Goal: Task Accomplishment & Management: Complete application form

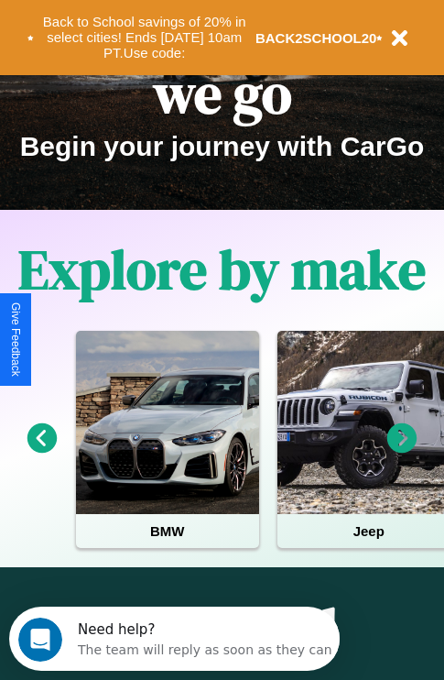
scroll to position [282, 0]
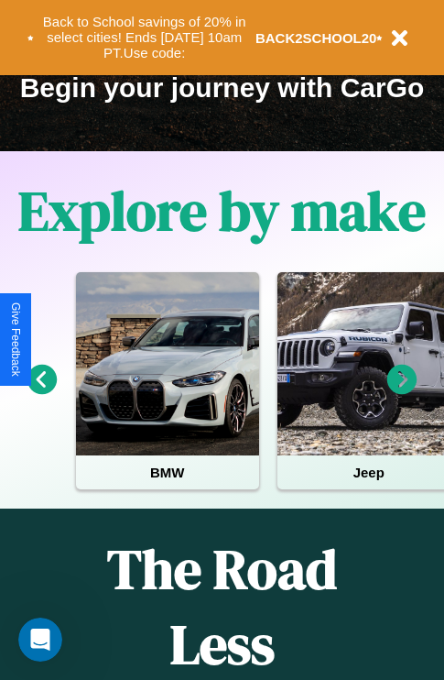
click at [402, 392] on icon at bounding box center [402, 380] width 30 height 30
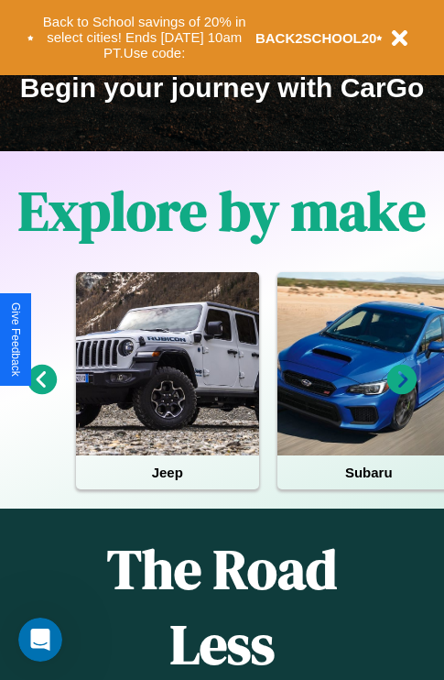
click at [402, 392] on icon at bounding box center [402, 380] width 30 height 30
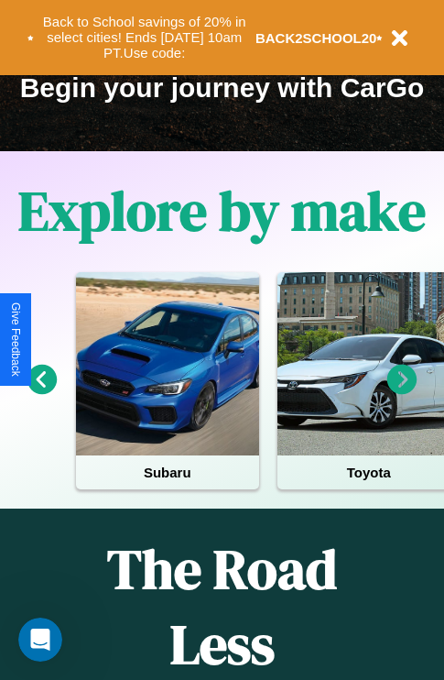
click at [402, 392] on icon at bounding box center [402, 380] width 30 height 30
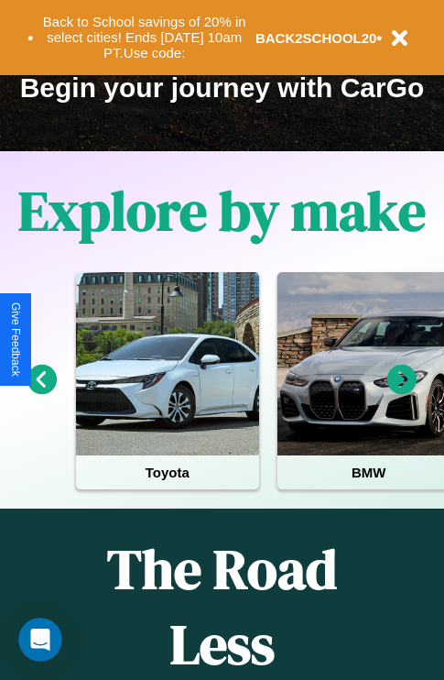
click at [402, 392] on icon at bounding box center [402, 380] width 30 height 30
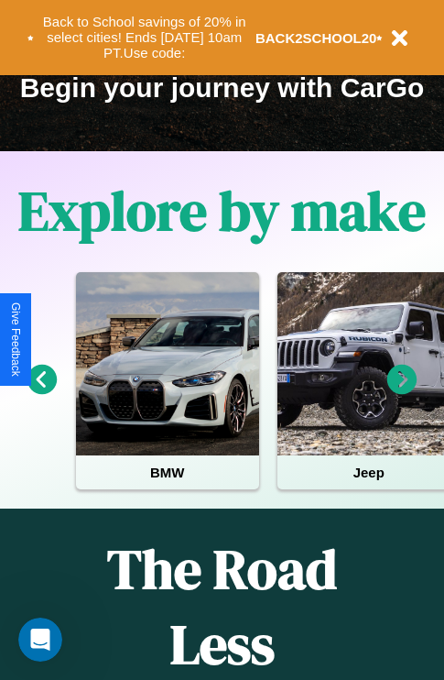
click at [402, 392] on icon at bounding box center [402, 380] width 30 height 30
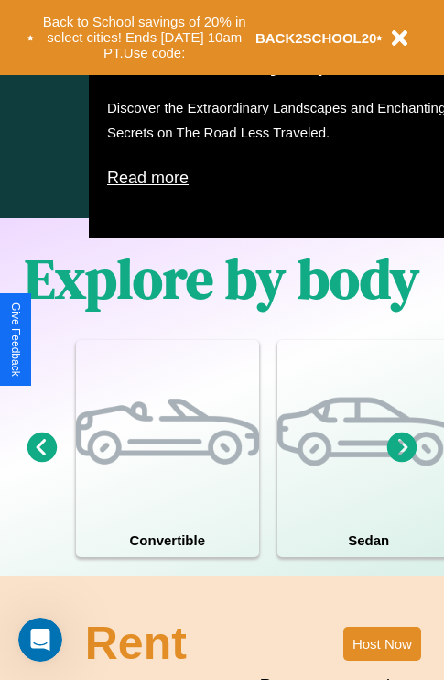
scroll to position [2219, 0]
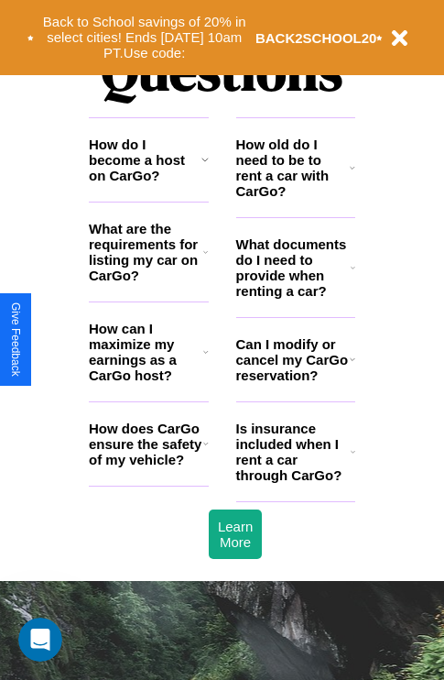
click at [353, 175] on icon at bounding box center [352, 167] width 5 height 15
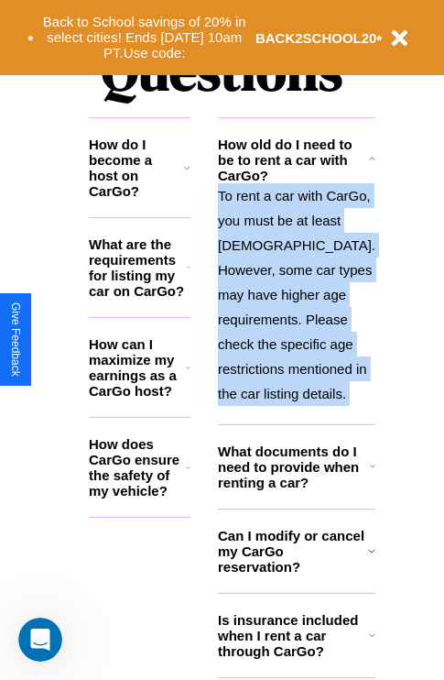
scroll to position [2293, 0]
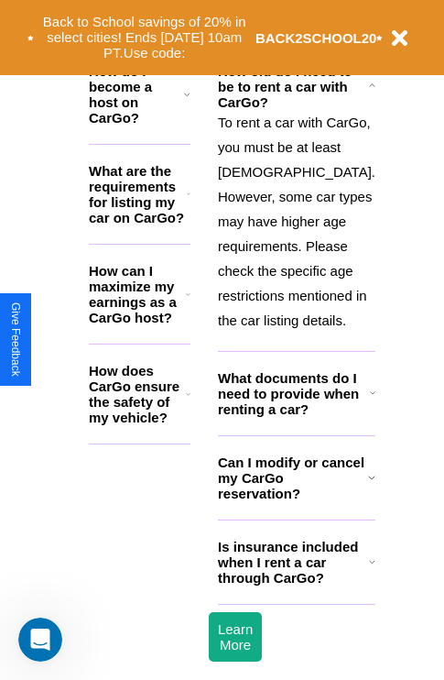
click at [295, 501] on h3 "Can I modify or cancel my CarGo reservation?" at bounding box center [293, 477] width 150 height 47
click at [368, 485] on icon at bounding box center [371, 477] width 7 height 15
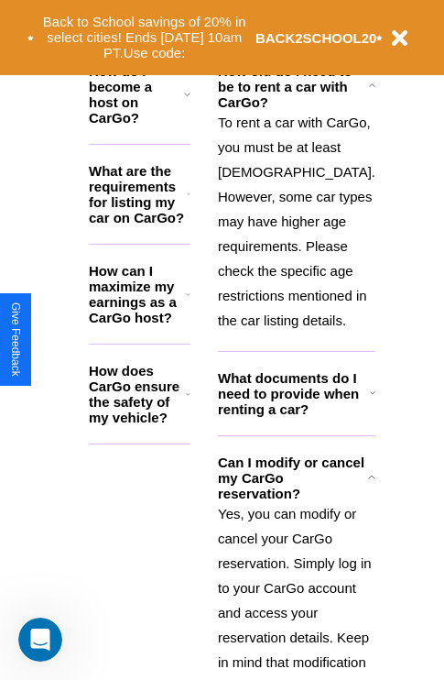
click at [295, 501] on h3 "Can I modify or cancel my CarGo reservation?" at bounding box center [293, 477] width 150 height 47
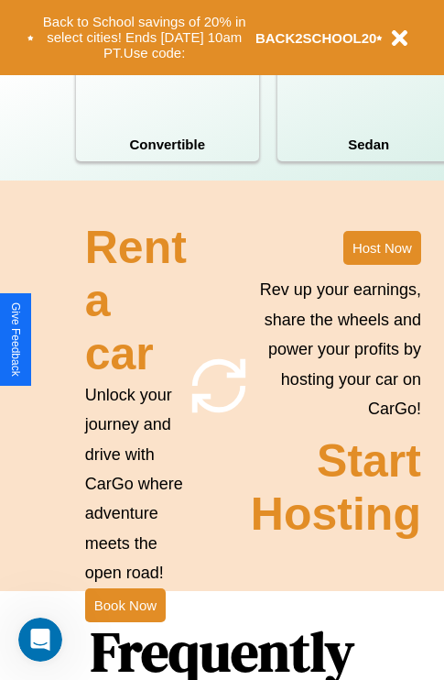
scroll to position [1427, 0]
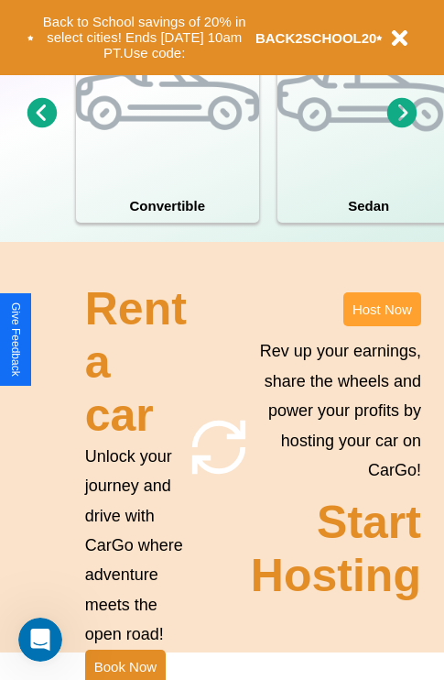
click at [382, 326] on button "Host Now" at bounding box center [382, 309] width 78 height 34
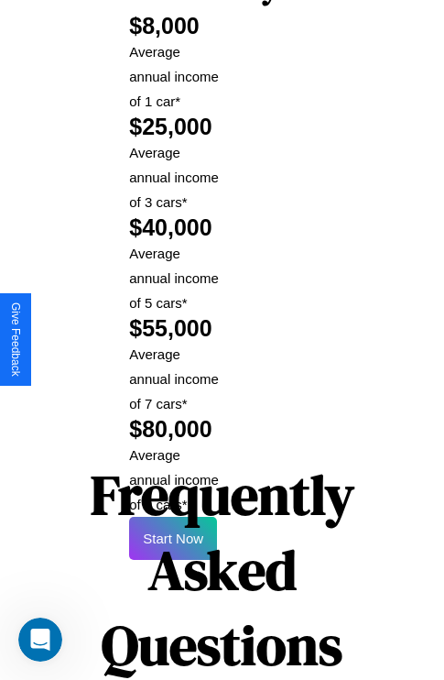
scroll to position [2981, 0]
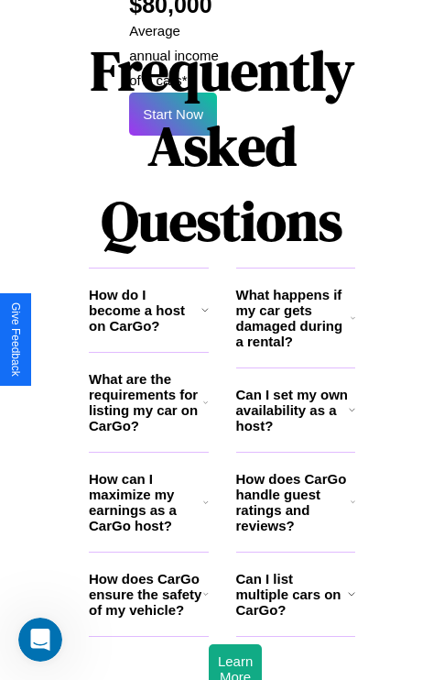
click at [148, 287] on h3 "How do I become a host on CarGo?" at bounding box center [145, 310] width 113 height 47
click at [295, 387] on h3 "Can I set my own availability as a host?" at bounding box center [292, 410] width 113 height 47
click at [148, 287] on h3 "How do I become a host on CarGo?" at bounding box center [145, 310] width 113 height 47
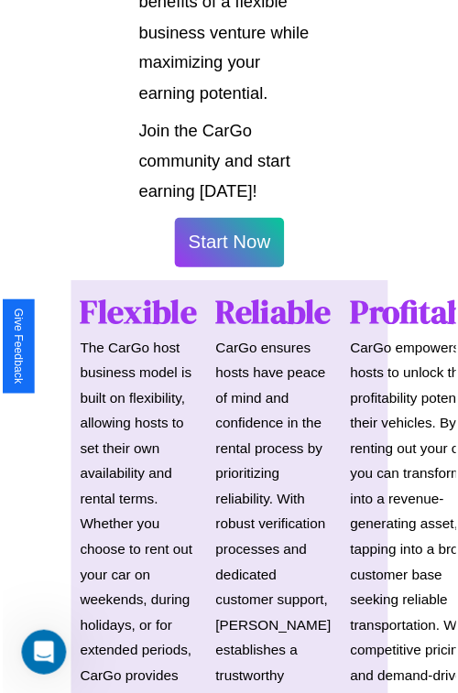
scroll to position [1298, 0]
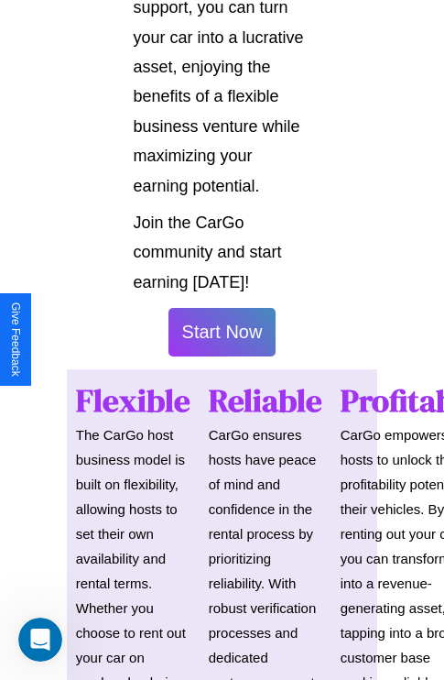
click at [222, 340] on button "Start Now" at bounding box center [223, 332] width 108 height 49
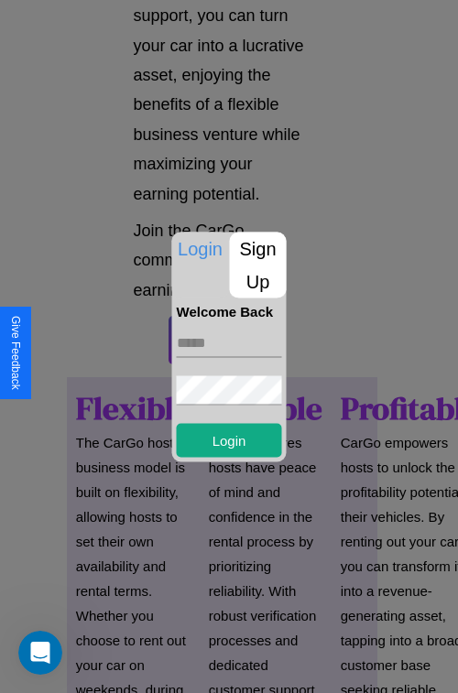
click at [257, 265] on p "Sign Up" at bounding box center [258, 265] width 57 height 66
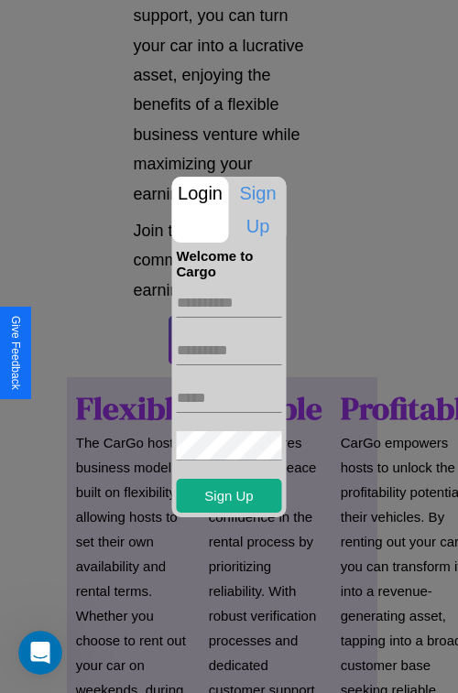
click at [229, 302] on input "text" at bounding box center [229, 303] width 105 height 29
type input "******"
click at [229, 350] on input "text" at bounding box center [229, 350] width 105 height 29
type input "********"
click at [229, 398] on input "text" at bounding box center [229, 398] width 105 height 29
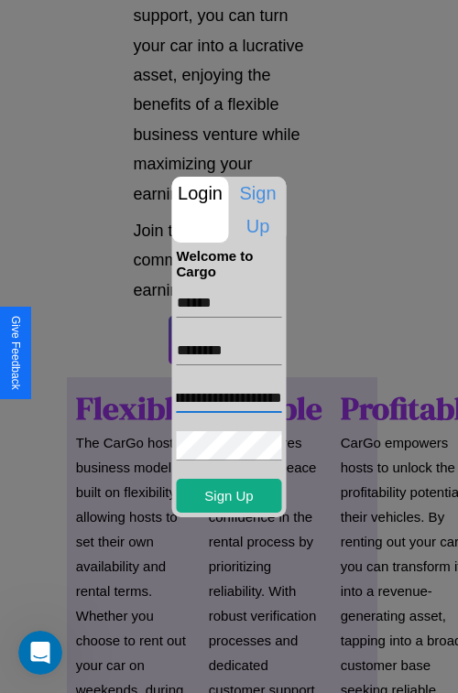
scroll to position [0, 92]
type input "**********"
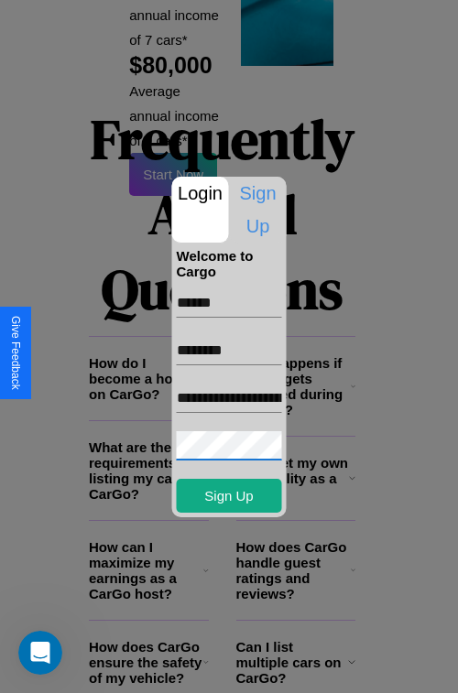
click at [235, 669] on div at bounding box center [229, 346] width 458 height 693
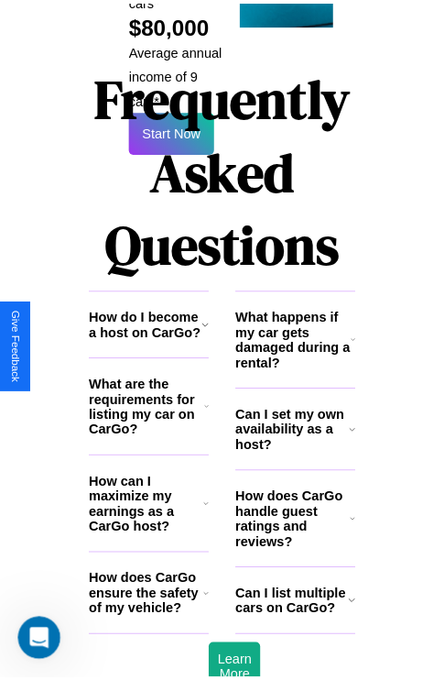
scroll to position [1291, 0]
